Goal: Task Accomplishment & Management: Use online tool/utility

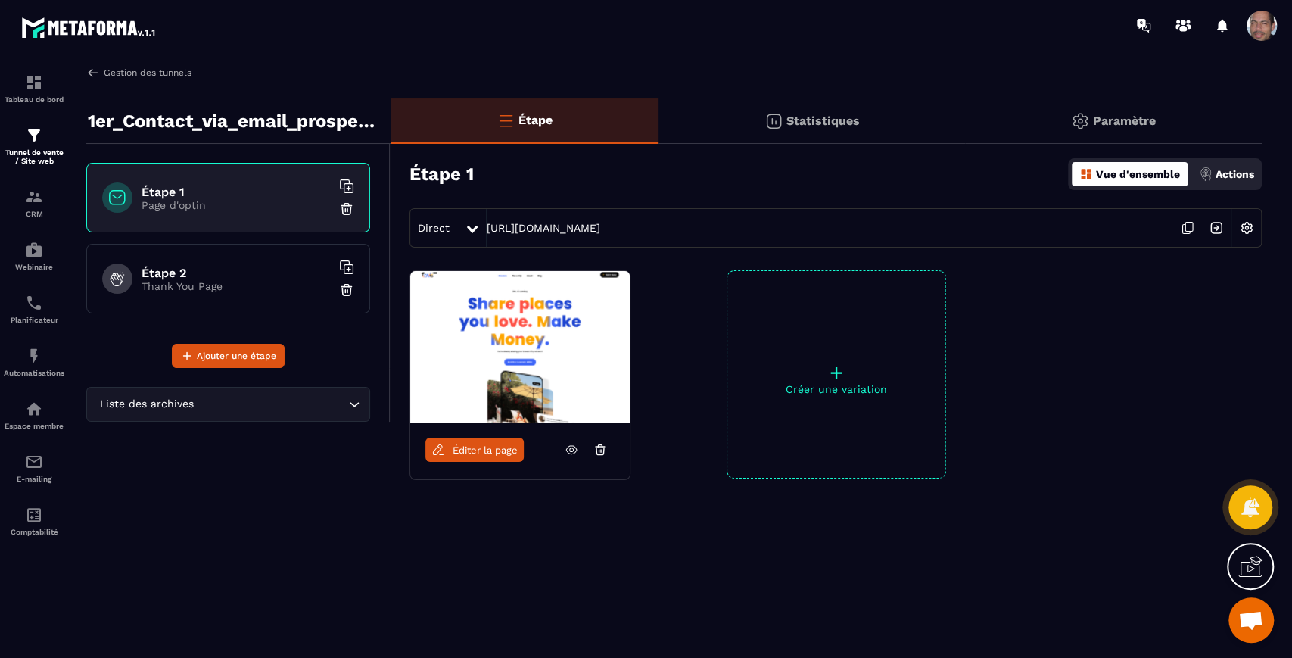
click at [94, 70] on img at bounding box center [93, 73] width 14 height 14
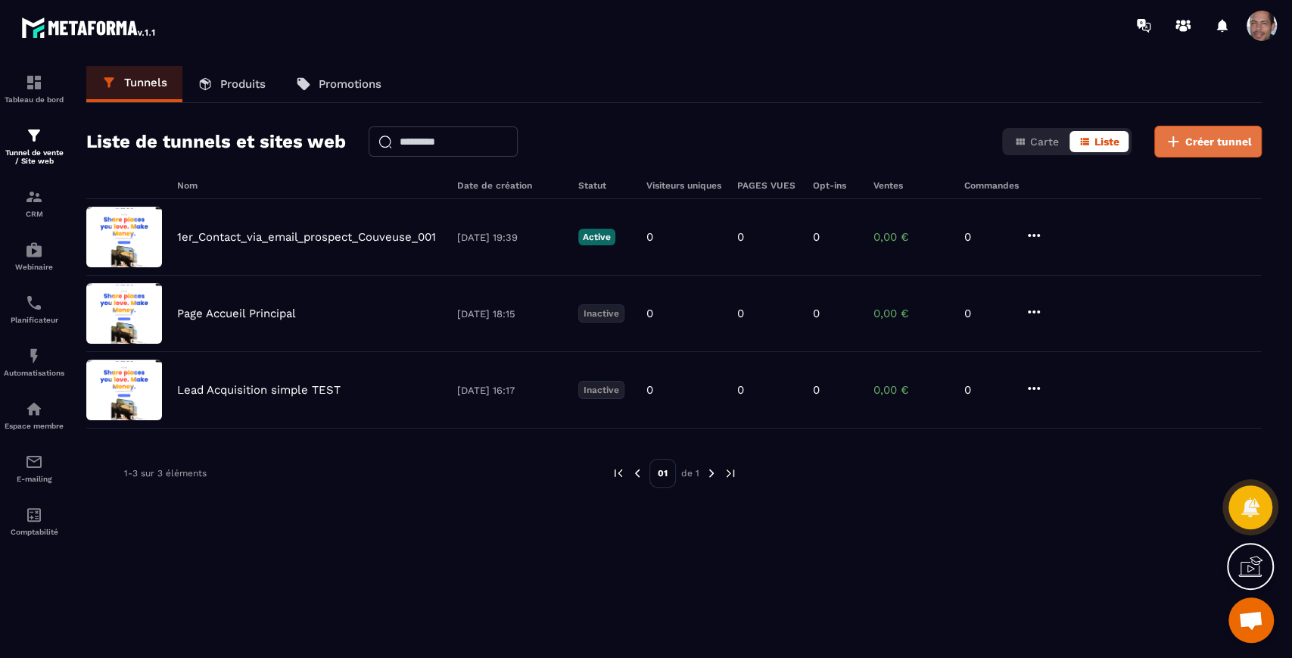
click at [1226, 138] on span "Créer tunnel" at bounding box center [1219, 141] width 67 height 15
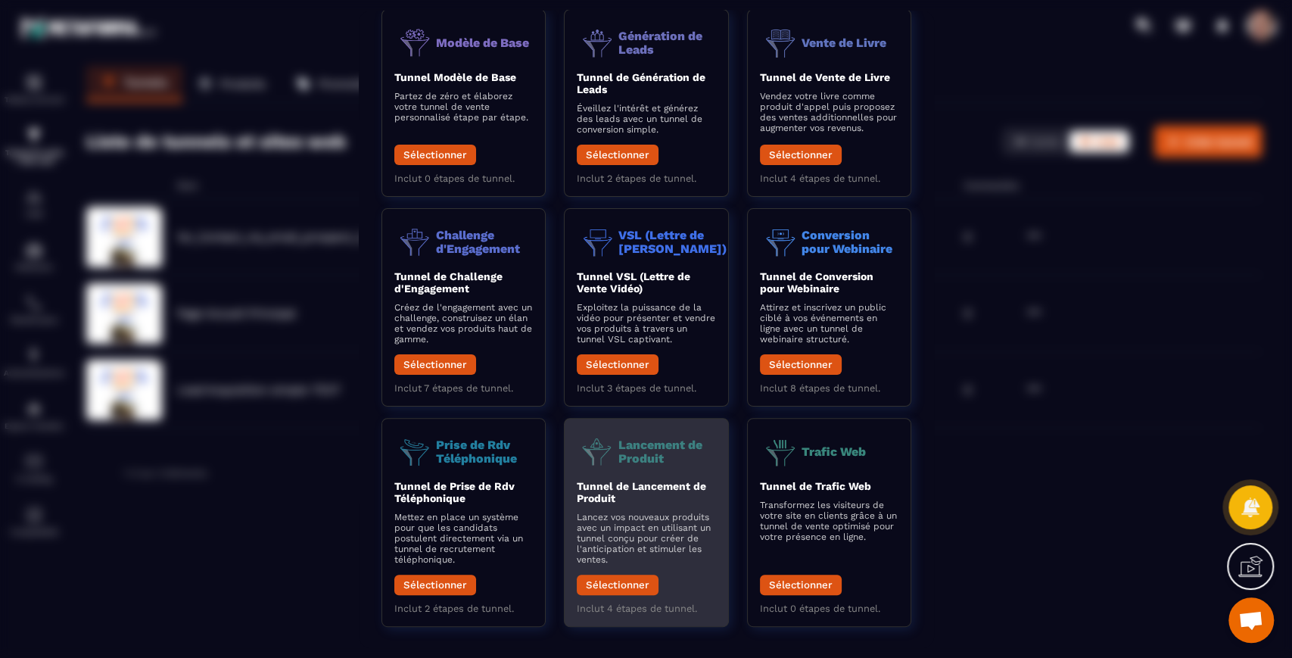
scroll to position [100, 0]
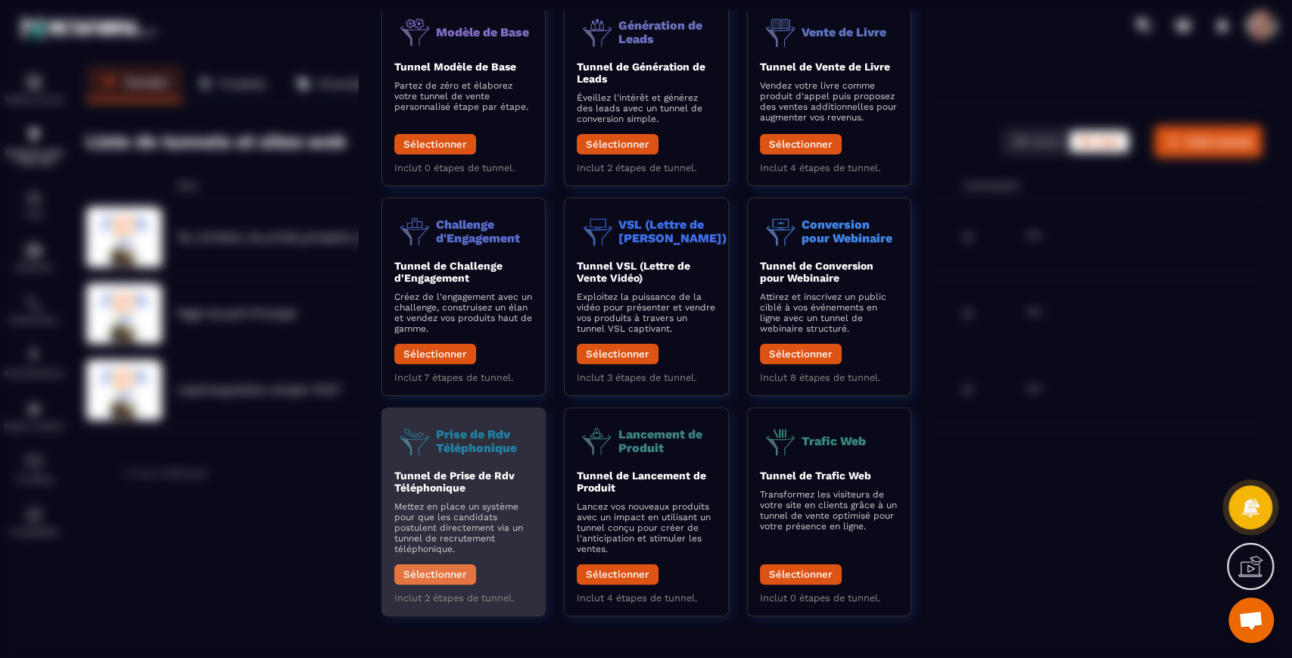
click at [463, 578] on button "Sélectionner" at bounding box center [435, 573] width 82 height 20
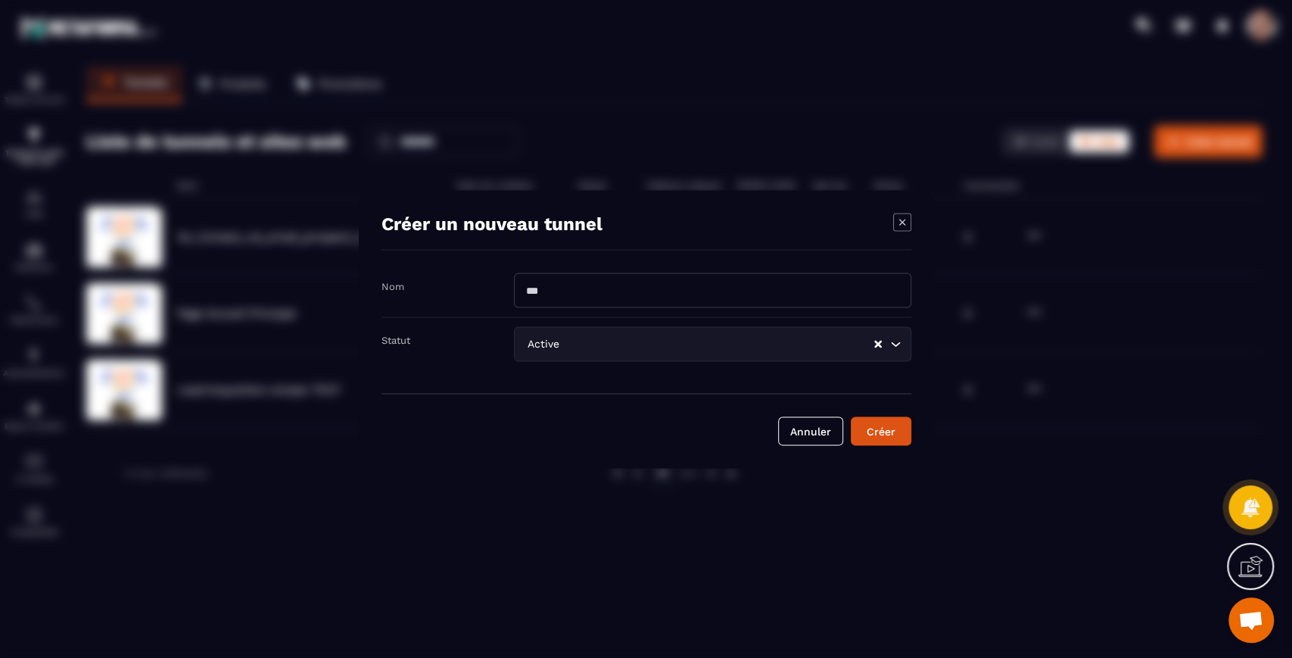
click at [584, 291] on input "Modal window" at bounding box center [712, 290] width 397 height 35
type input "*"
click at [643, 290] on input "**********" at bounding box center [712, 290] width 397 height 35
drag, startPoint x: 631, startPoint y: 289, endPoint x: 709, endPoint y: 288, distance: 78.0
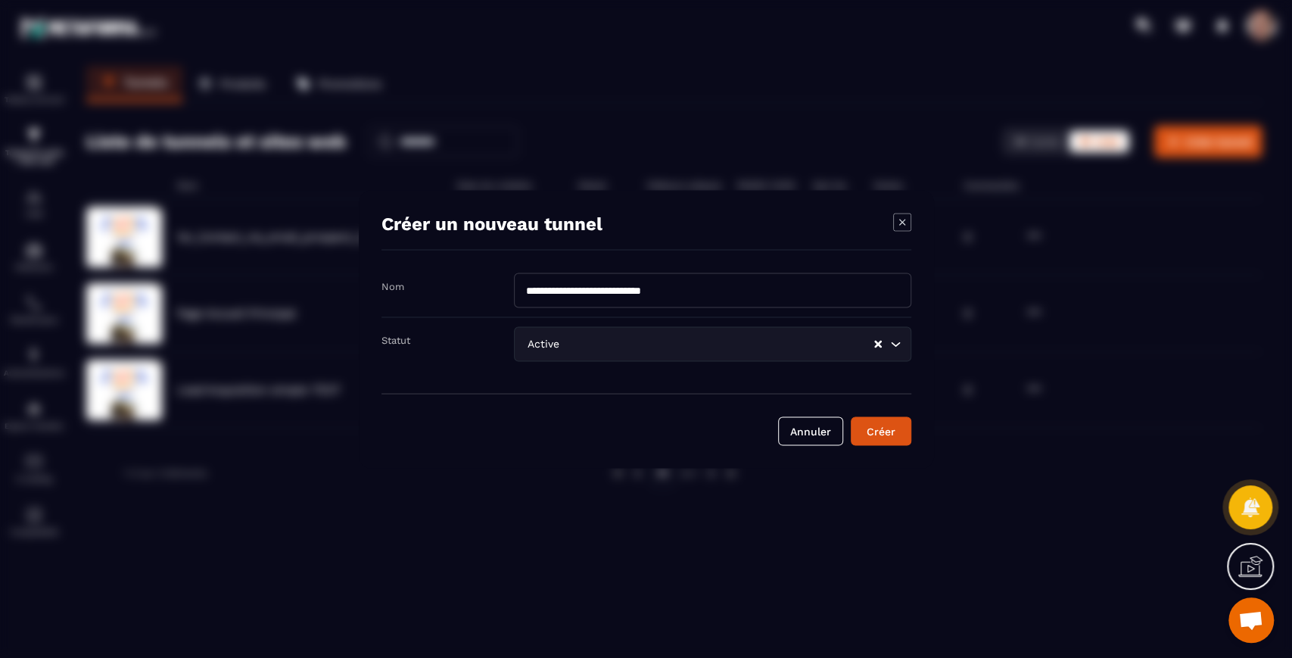
click at [709, 288] on input "**********" at bounding box center [712, 290] width 397 height 35
type input "**********"
click at [879, 435] on div "Créer" at bounding box center [881, 430] width 41 height 15
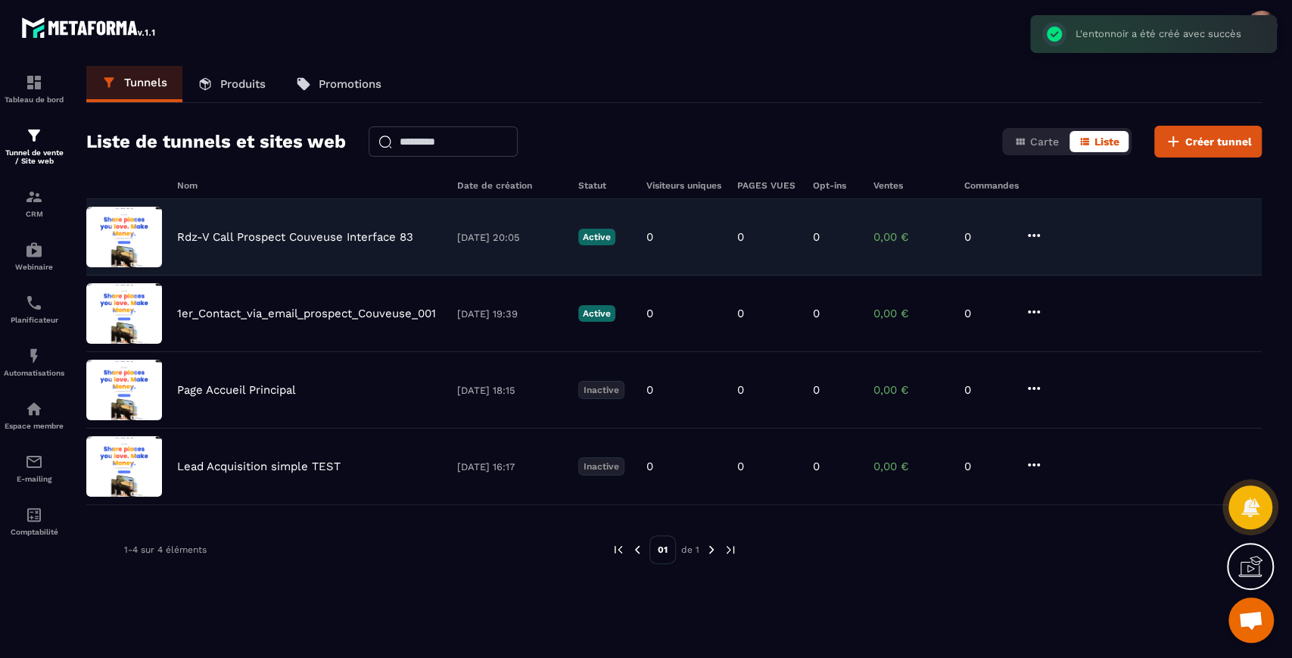
click at [151, 234] on img at bounding box center [124, 237] width 76 height 61
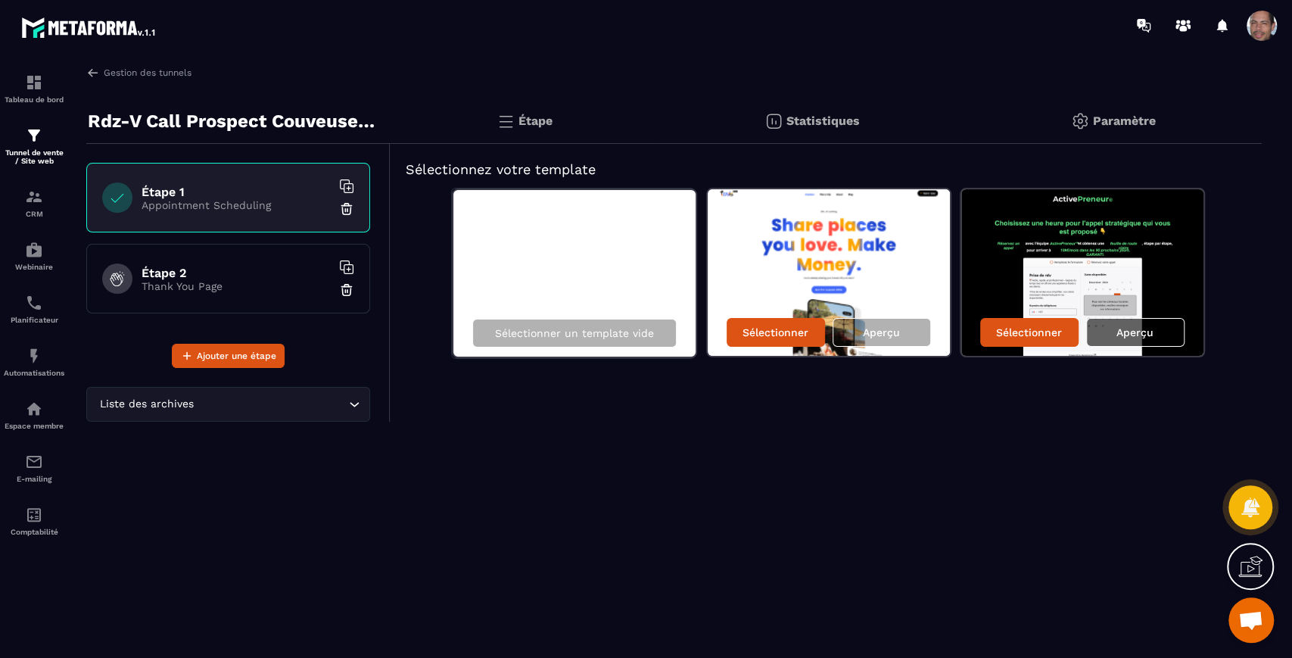
click at [1126, 329] on p "Aperçu" at bounding box center [1135, 332] width 37 height 12
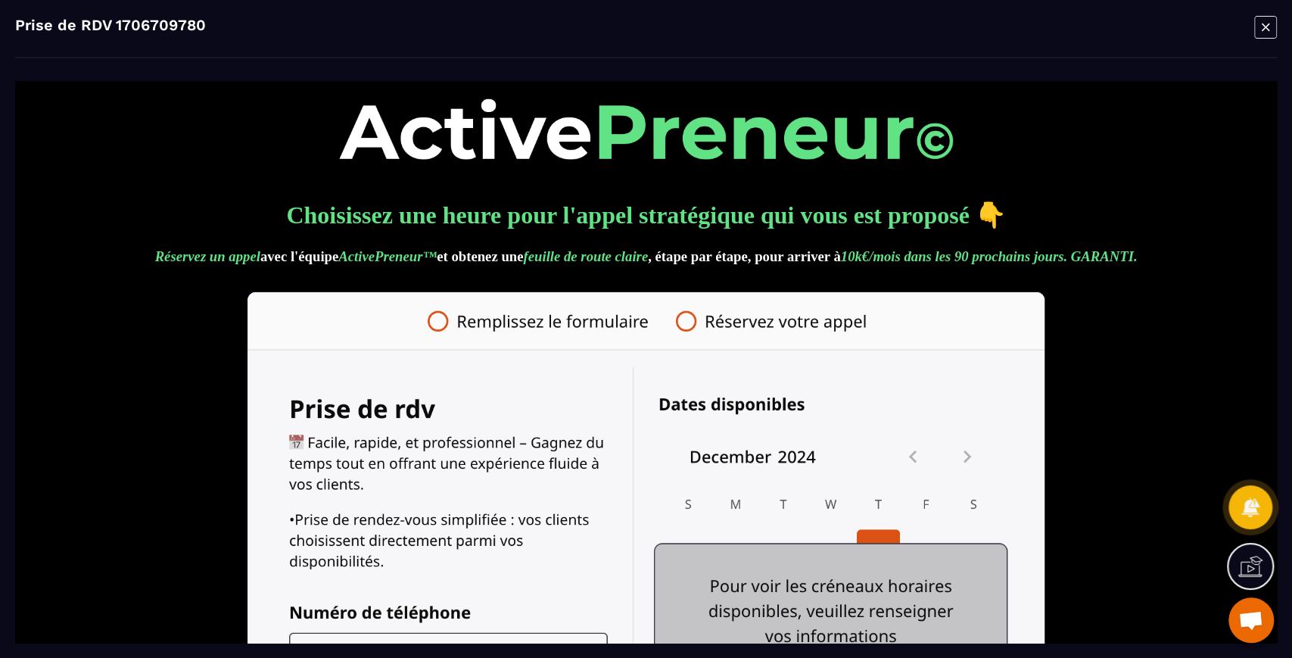
click at [919, 135] on img at bounding box center [646, 128] width 614 height 61
click at [818, 145] on img at bounding box center [646, 128] width 614 height 61
click at [1267, 24] on icon "Modal window" at bounding box center [1266, 27] width 8 height 8
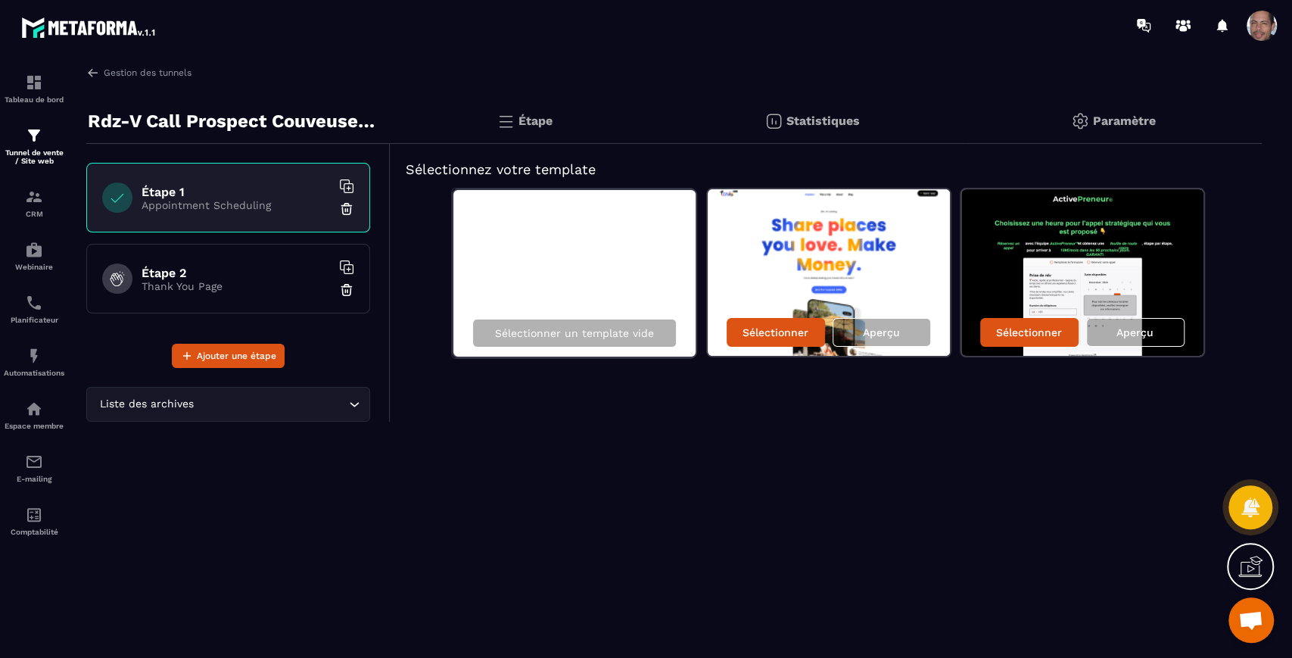
click at [590, 288] on div "Sélectionner un template vide" at bounding box center [574, 274] width 245 height 170
click at [1030, 322] on div "Sélectionner" at bounding box center [1029, 332] width 98 height 29
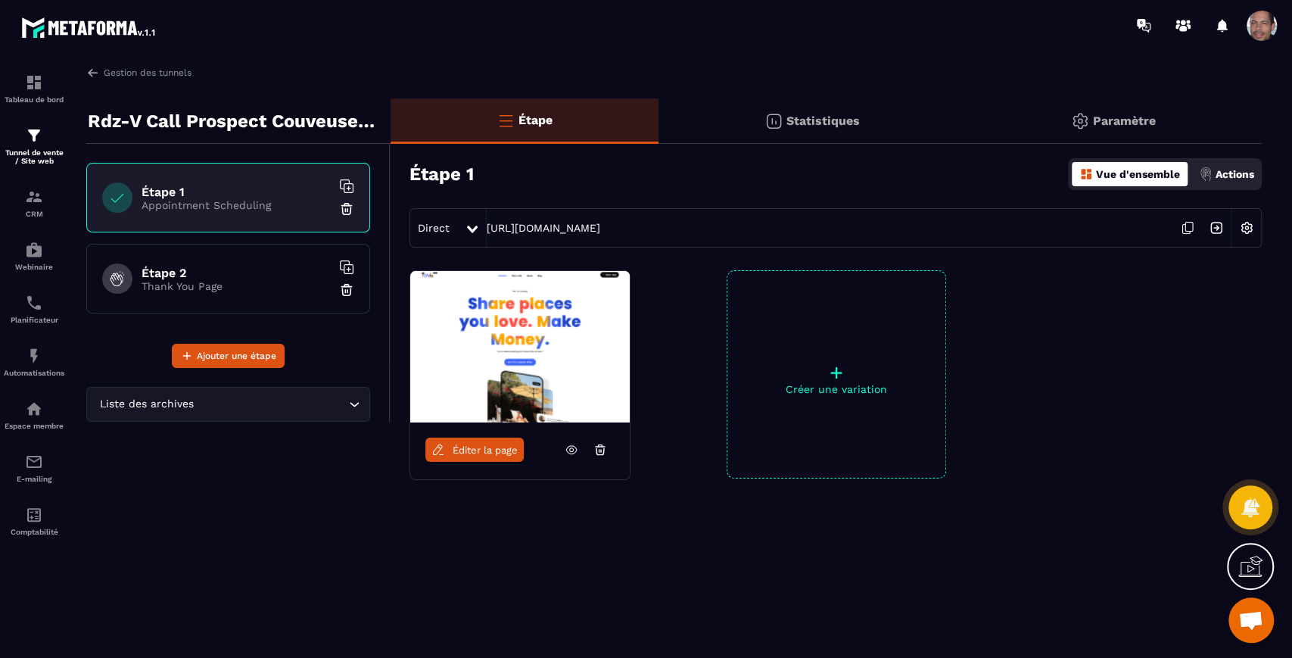
click at [1251, 230] on img at bounding box center [1246, 227] width 29 height 29
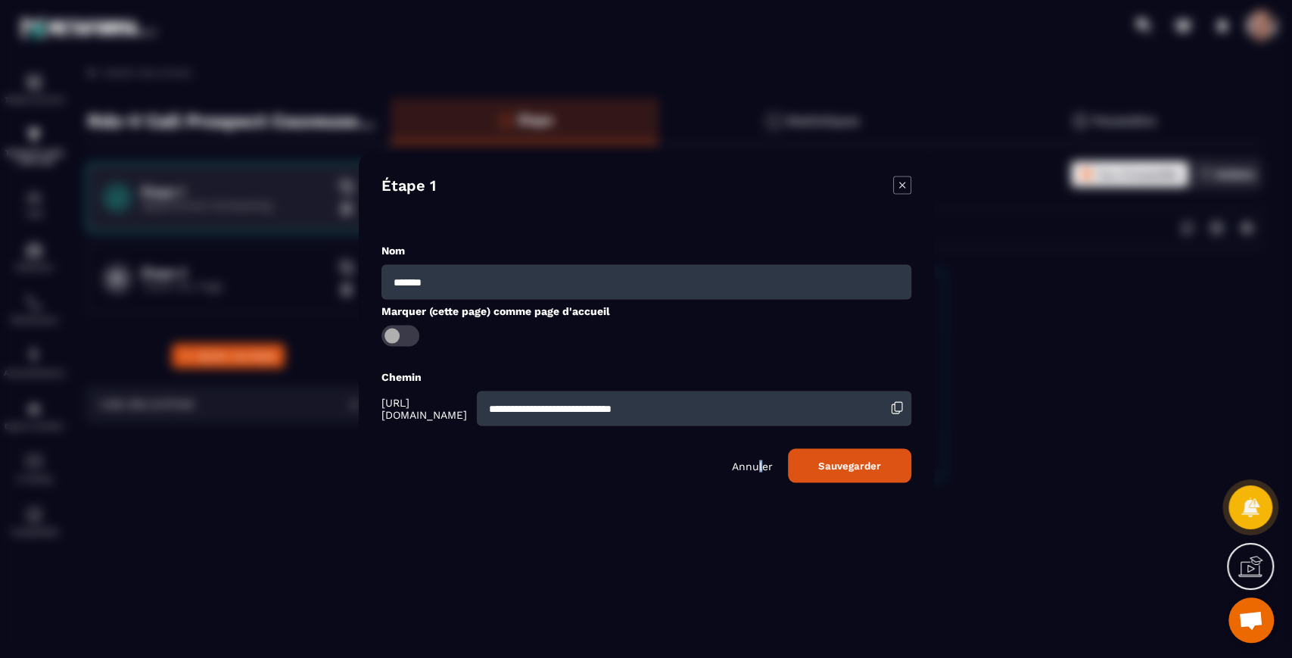
click at [759, 452] on div "Annuler Sauvegarder" at bounding box center [647, 465] width 530 height 34
click at [759, 468] on p "Annuler" at bounding box center [752, 466] width 41 height 12
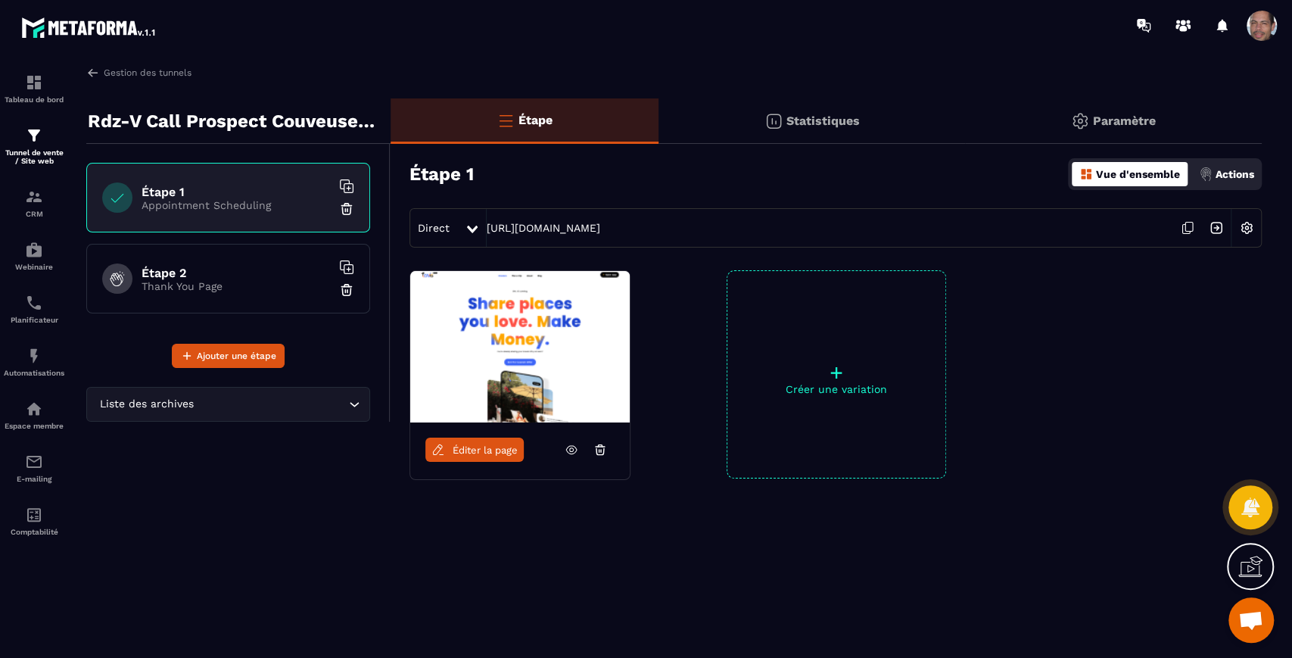
click at [1242, 174] on p "Actions" at bounding box center [1235, 174] width 39 height 12
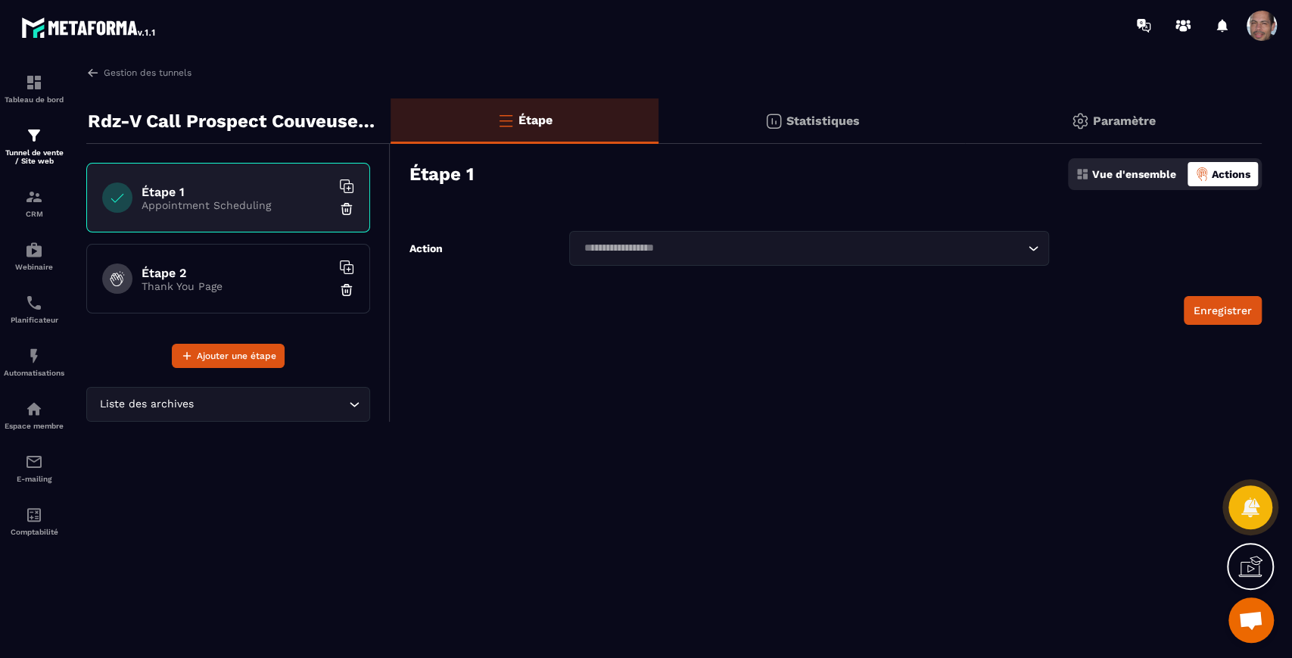
click at [893, 263] on div "Loading..." at bounding box center [808, 248] width 479 height 35
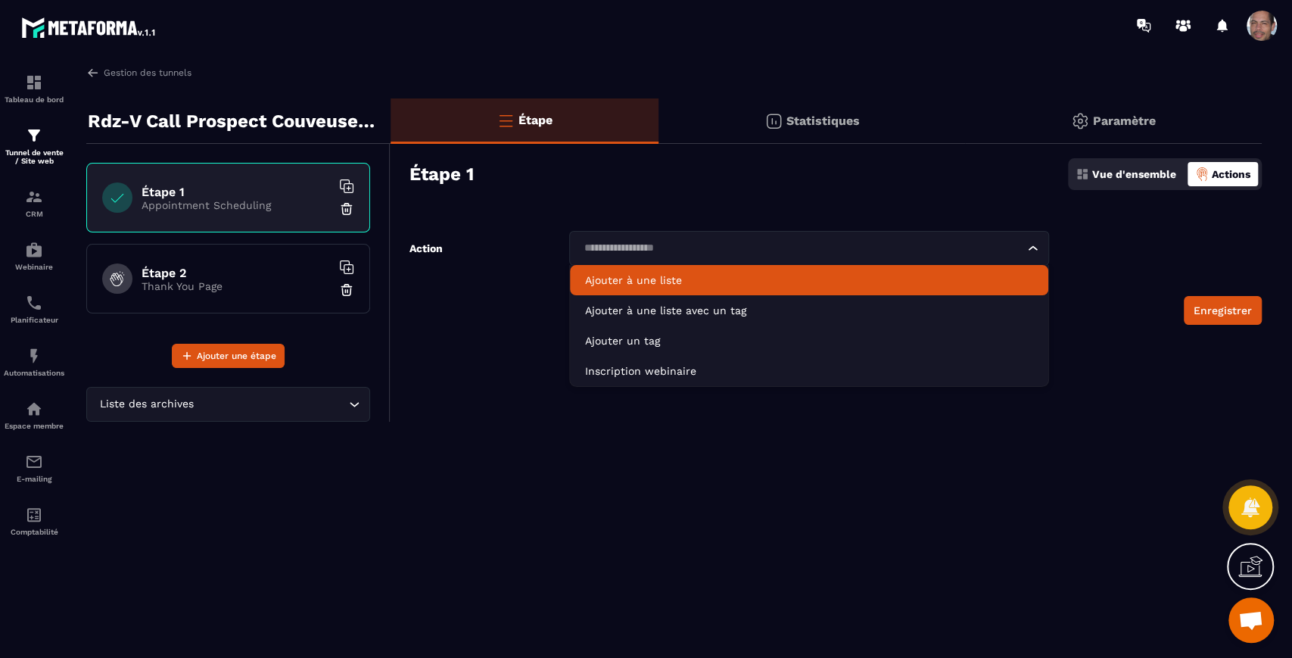
click at [757, 271] on li "Ajouter à une liste" at bounding box center [809, 280] width 478 height 30
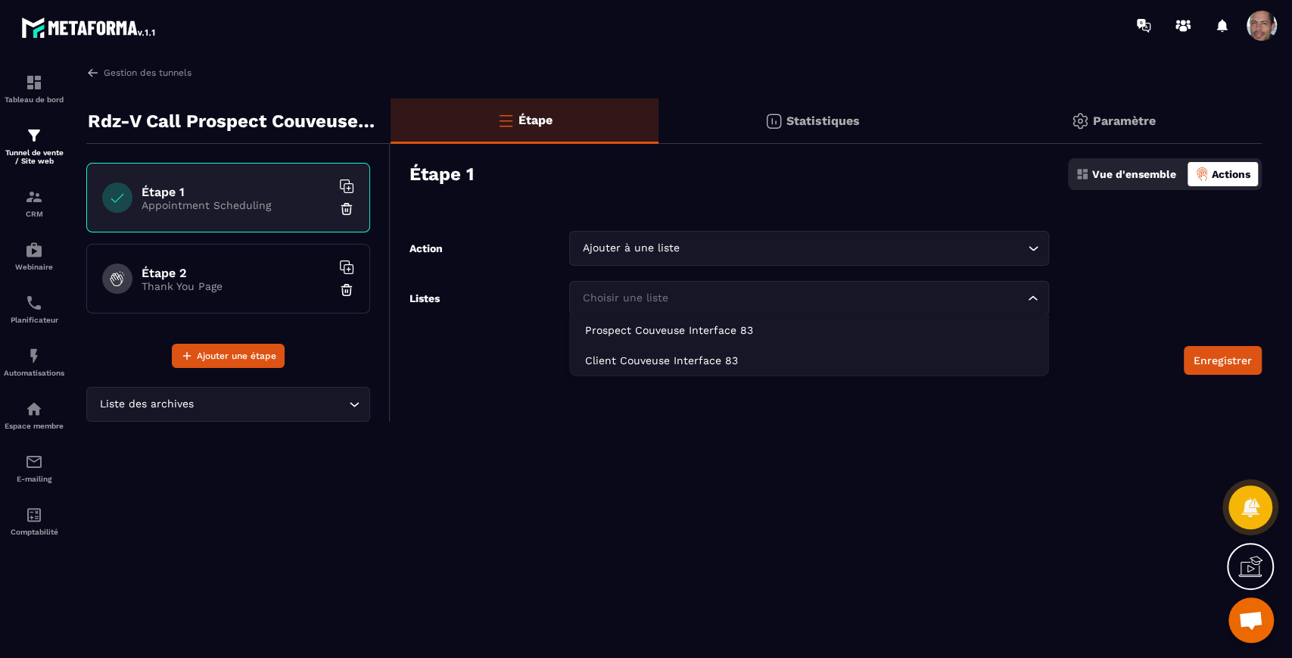
click at [664, 292] on div "Choisir une liste" at bounding box center [801, 298] width 447 height 17
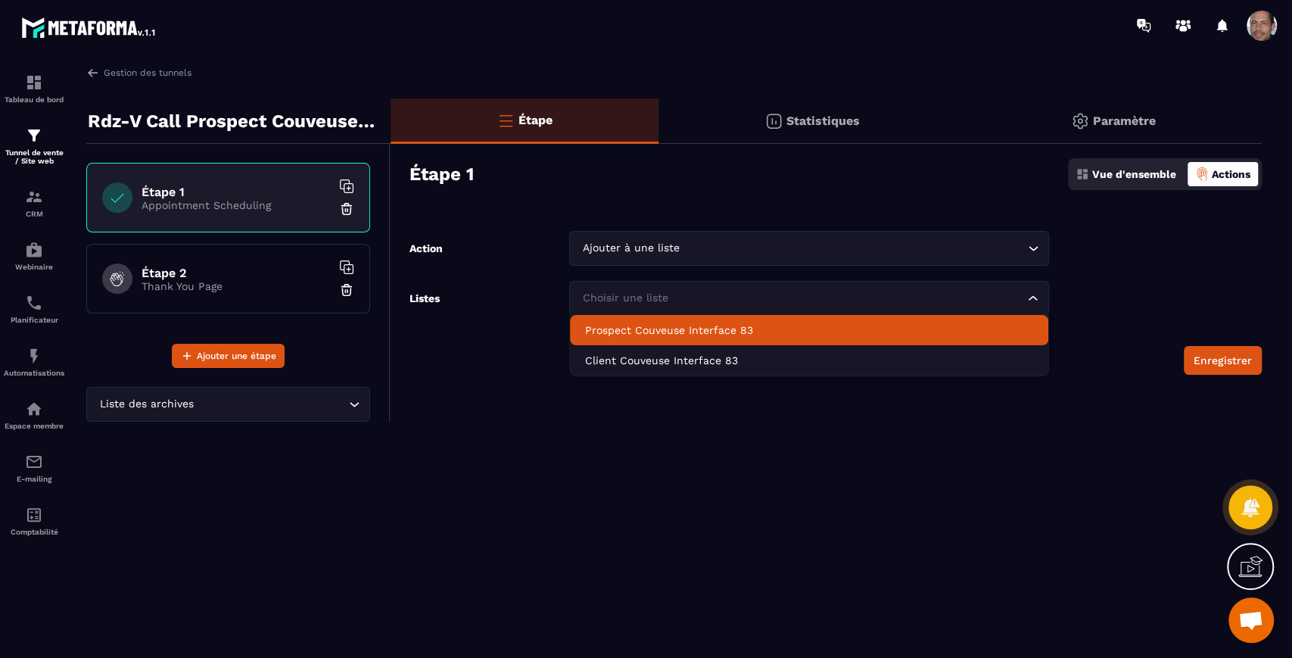
click at [660, 335] on p "Prospect Couveuse Interface 83" at bounding box center [808, 329] width 447 height 15
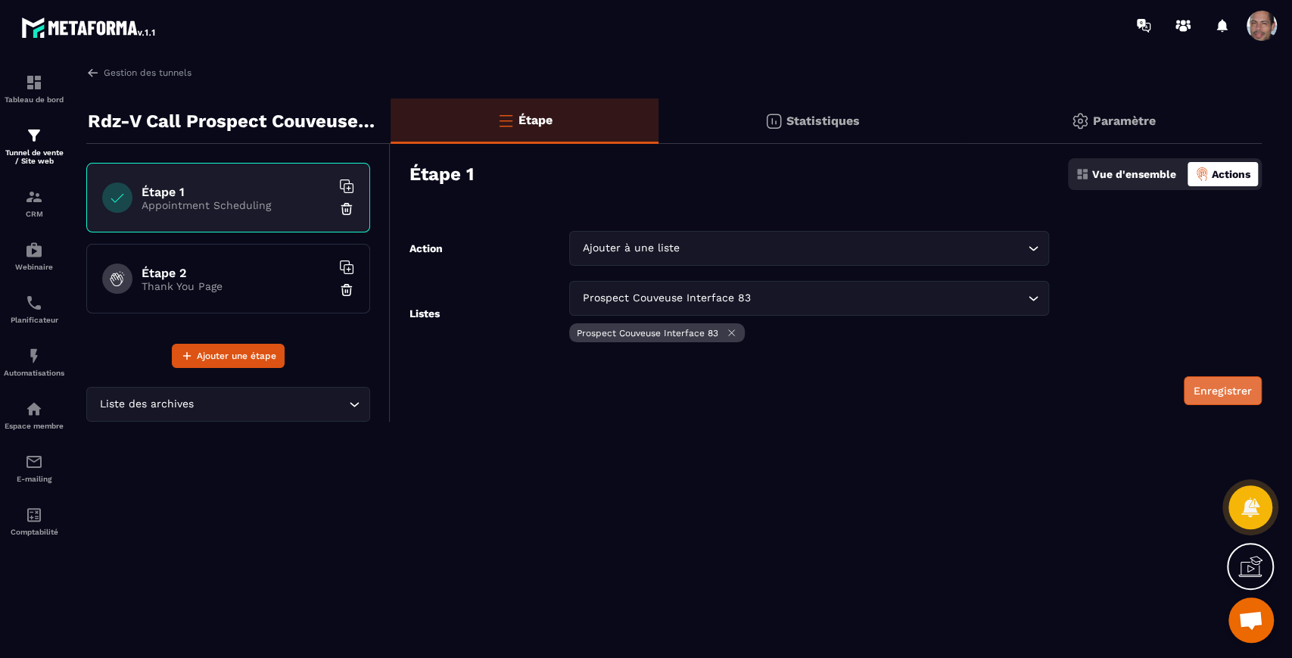
click at [1219, 394] on button "Enregistrer" at bounding box center [1223, 390] width 78 height 29
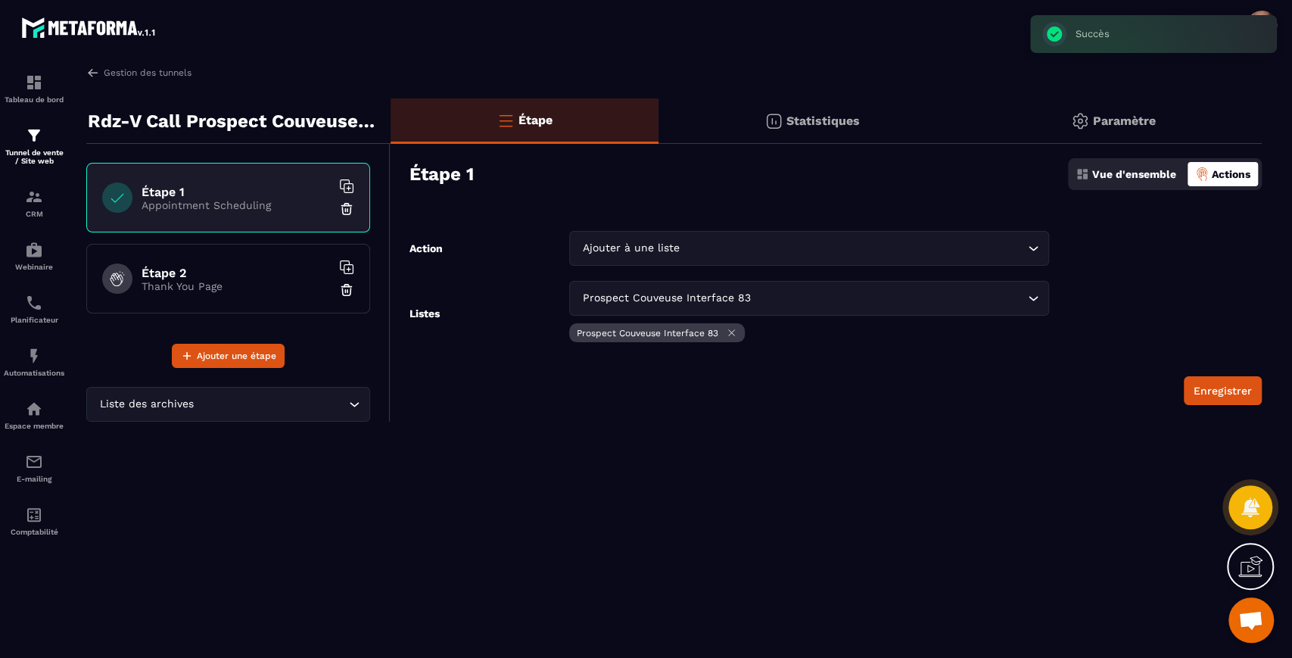
click at [1147, 169] on p "Vue d'ensemble" at bounding box center [1134, 174] width 84 height 12
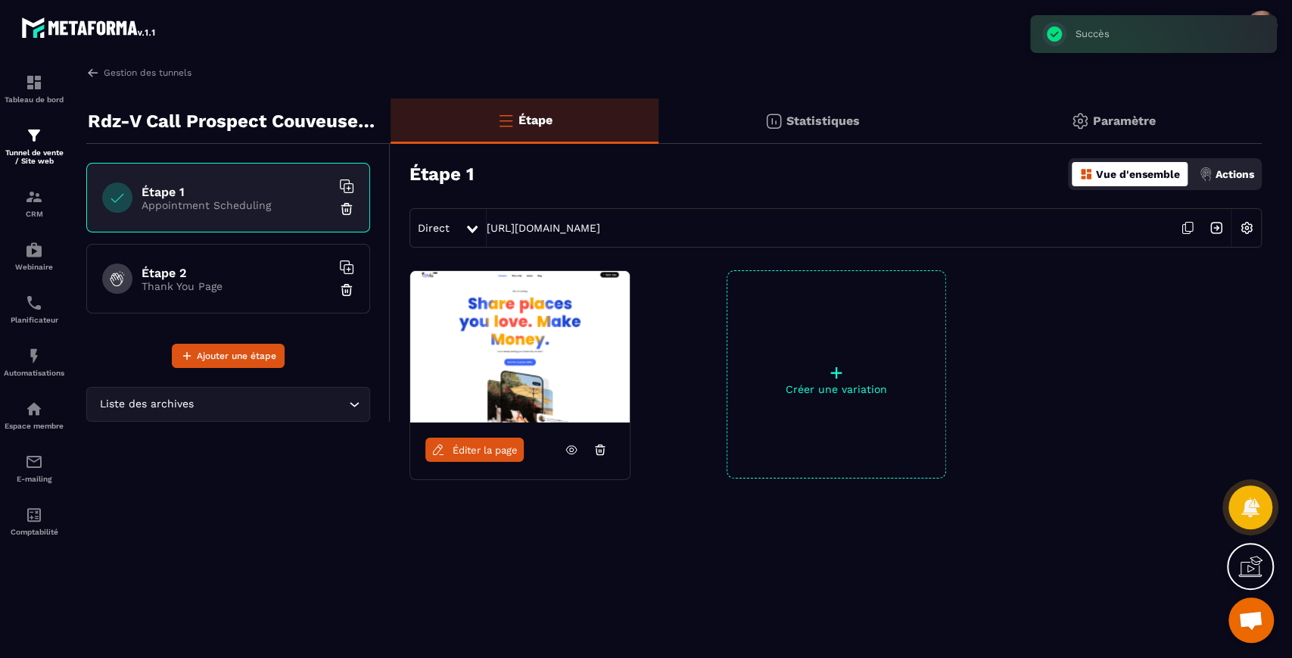
click at [466, 441] on link "Éditer la page" at bounding box center [474, 450] width 98 height 24
